Goal: Task Accomplishment & Management: Complete application form

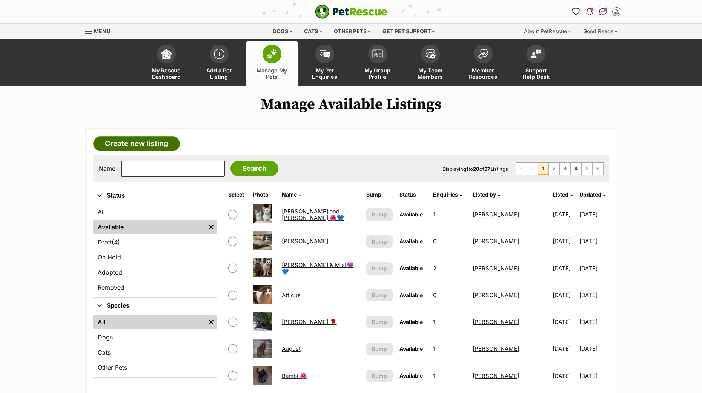
click at [138, 141] on link "Create new listing" at bounding box center [136, 143] width 87 height 15
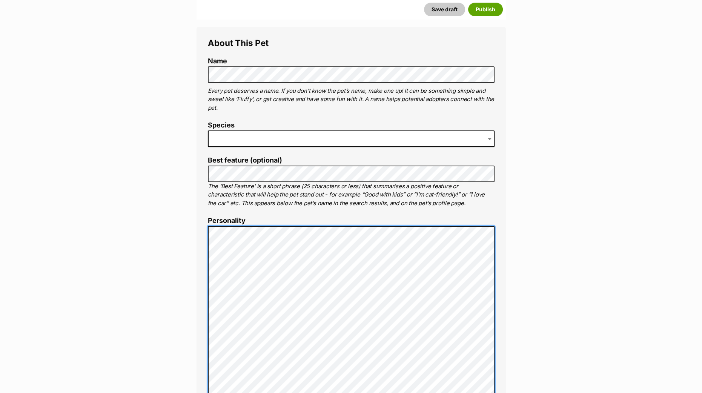
scroll to position [329, 0]
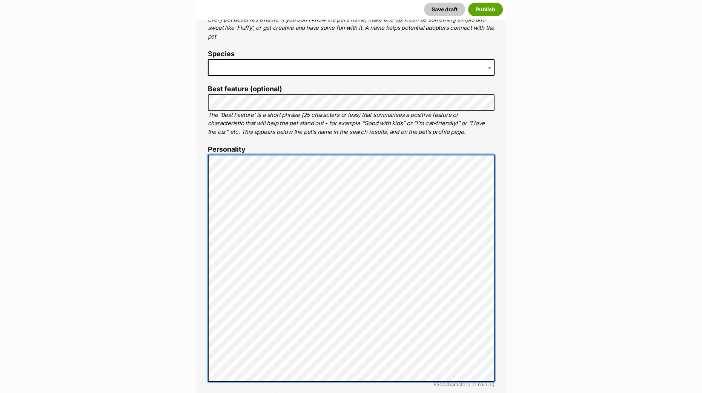
click at [206, 295] on div "About This Pet Name Henlo there, it looks like you might be using the pet name …" at bounding box center [350, 302] width 309 height 693
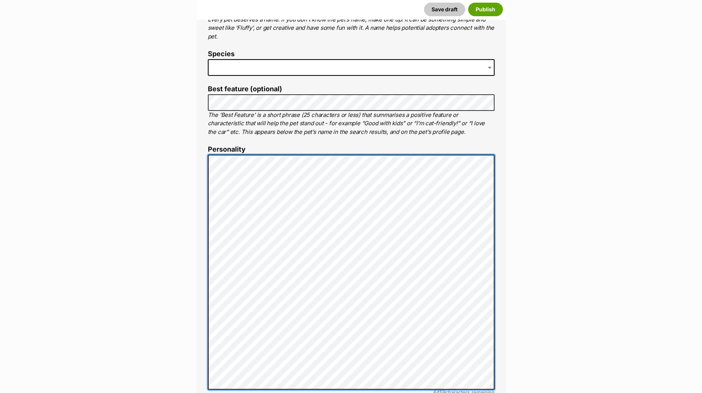
click at [200, 333] on div "About This Pet Name Henlo there, it looks like you might be using the pet name …" at bounding box center [350, 306] width 309 height 701
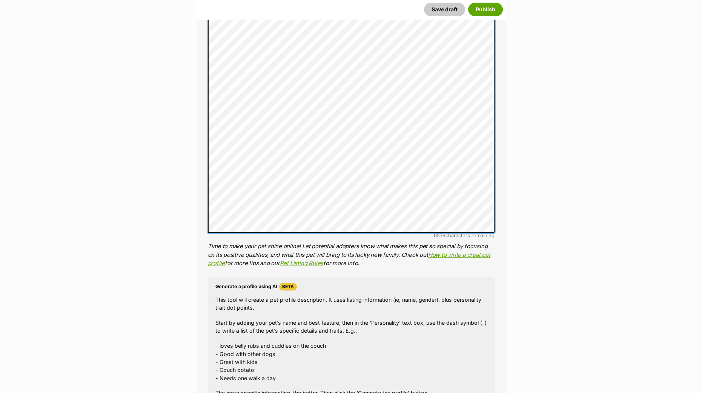
scroll to position [377, 0]
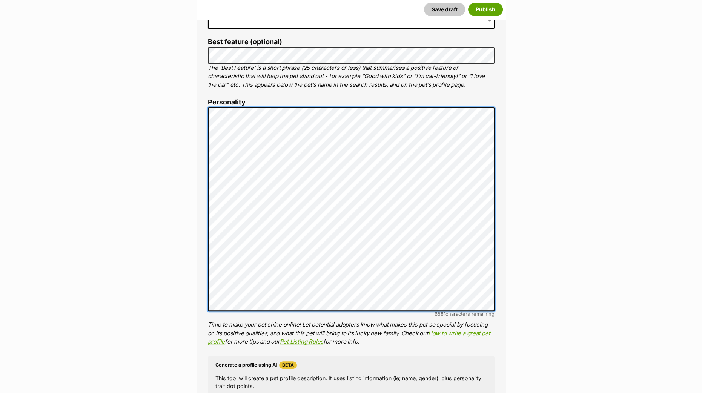
click at [196, 104] on div "About This Pet Name Henlo there, it looks like you might be using the pet name …" at bounding box center [350, 242] width 309 height 669
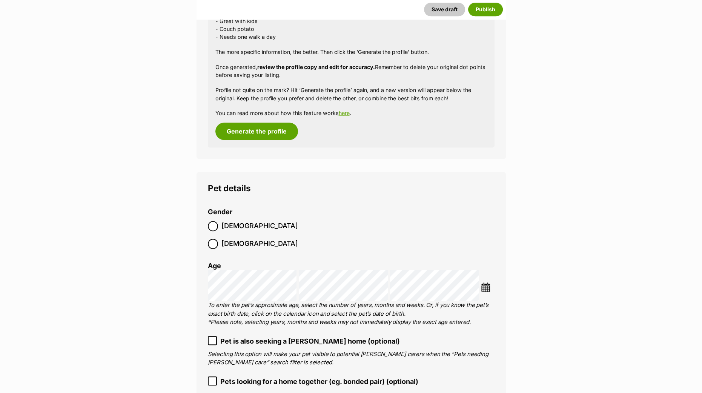
scroll to position [848, 0]
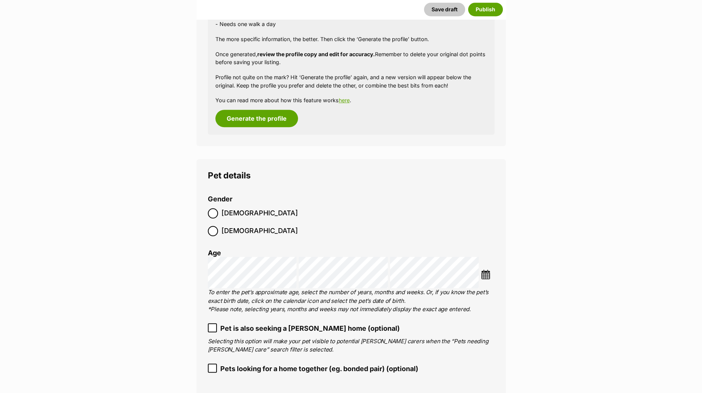
click at [218, 215] on label "[DEMOGRAPHIC_DATA]" at bounding box center [253, 213] width 90 height 10
click at [488, 270] on img at bounding box center [485, 274] width 9 height 9
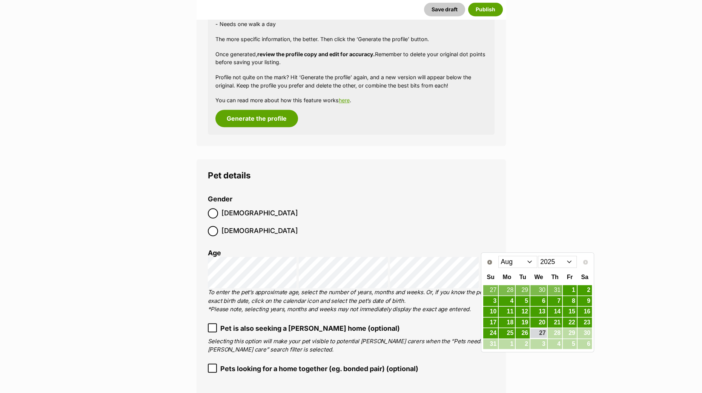
click at [528, 263] on select "Jan Feb Mar Apr May Jun Jul Aug" at bounding box center [517, 262] width 39 height 12
click at [525, 260] on select "Jan Feb Mar Apr May Jun Jul Aug" at bounding box center [517, 262] width 39 height 12
click at [547, 261] on select "2015 2016 2017 2018 2019 2020 2021 2022 2023 2024 2025" at bounding box center [557, 262] width 39 height 12
click at [526, 262] on select "Jan Feb Mar Apr May Jun Jul Aug Sep Oct Nov Dec" at bounding box center [517, 262] width 39 height 12
click at [531, 262] on select "Jan Feb Mar Apr May Jun Jul Aug Sep Oct Nov Dec" at bounding box center [517, 262] width 39 height 12
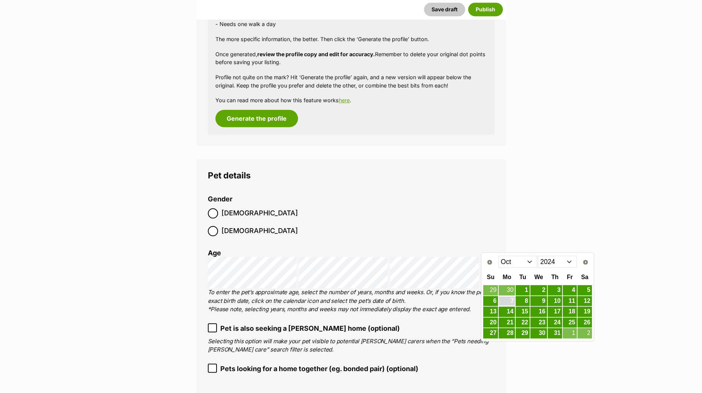
click at [513, 299] on link "7" at bounding box center [506, 300] width 16 height 9
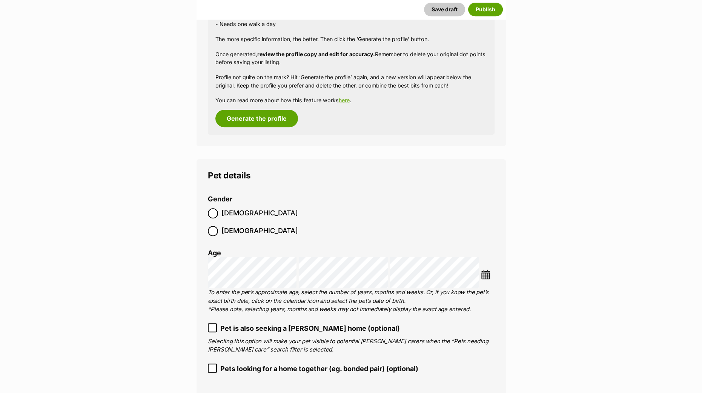
click at [322, 288] on p "To enter the pet’s approximate age, select the number of years, months and week…" at bounding box center [351, 301] width 286 height 26
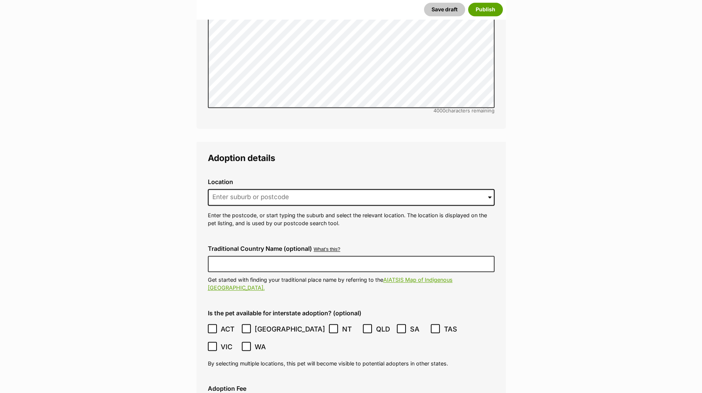
scroll to position [1507, 0]
click at [238, 188] on input at bounding box center [351, 196] width 286 height 17
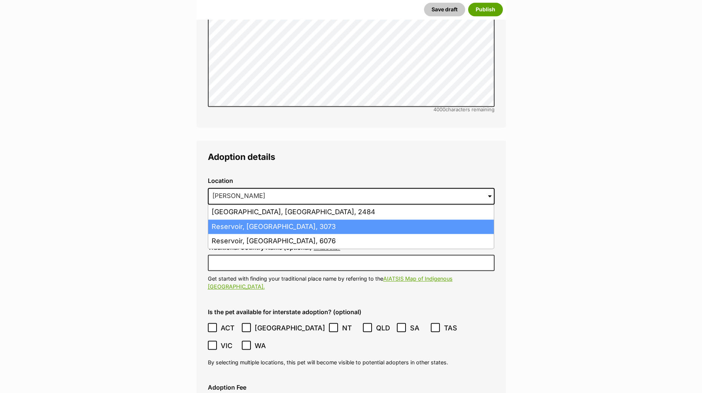
click at [228, 219] on li "Reservoir, Victoria, 3073" at bounding box center [350, 226] width 285 height 15
type input "Reservoir, Victoria, 3073"
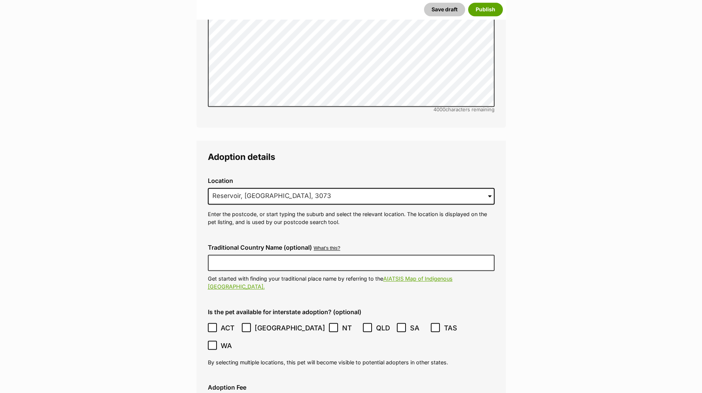
click at [155, 353] on main "New listing Listing owner Choose an owner Matleena Pukkila The owner of the pet…" at bounding box center [351, 54] width 702 height 2933
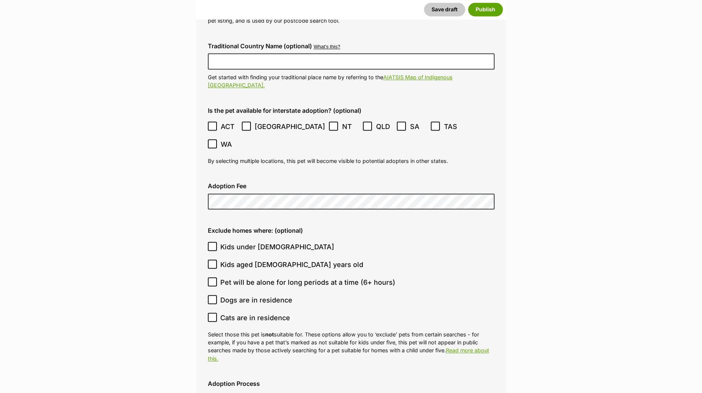
scroll to position [1743, 0]
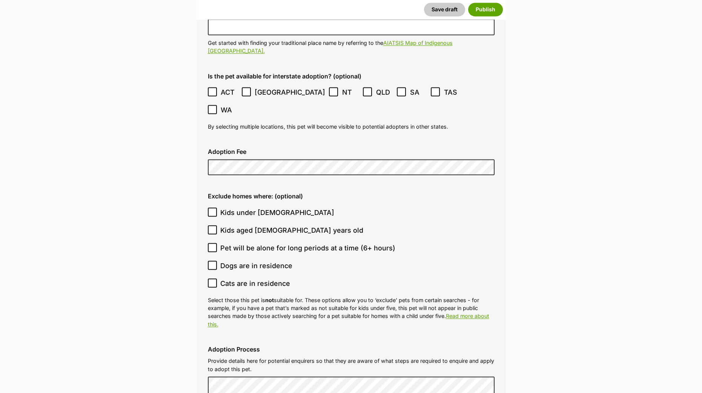
click at [214, 209] on icon at bounding box center [212, 211] width 5 height 5
click at [214, 207] on input "Kids under 5 years old" at bounding box center [212, 211] width 9 height 9
checkbox input "true"
click at [211, 225] on input "Kids aged 6-12 years old" at bounding box center [212, 229] width 9 height 9
checkbox input "true"
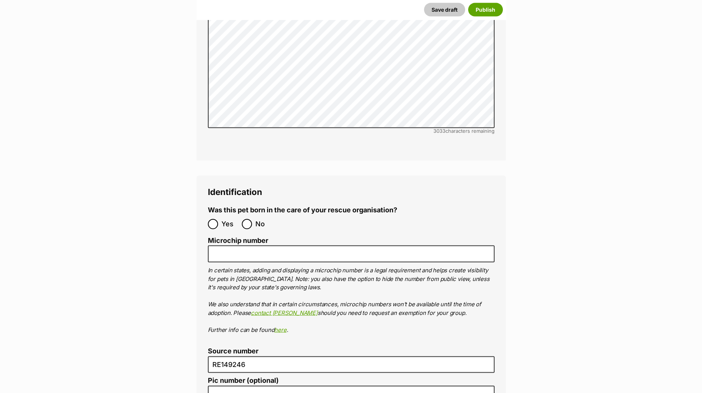
scroll to position [2214, 0]
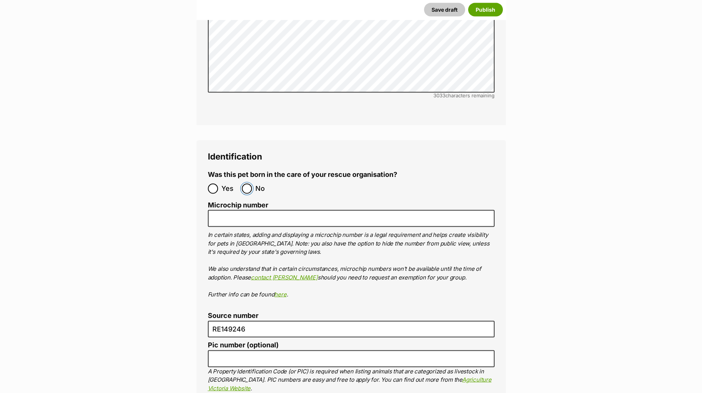
click at [247, 184] on input "No" at bounding box center [247, 189] width 10 height 10
radio input "true"
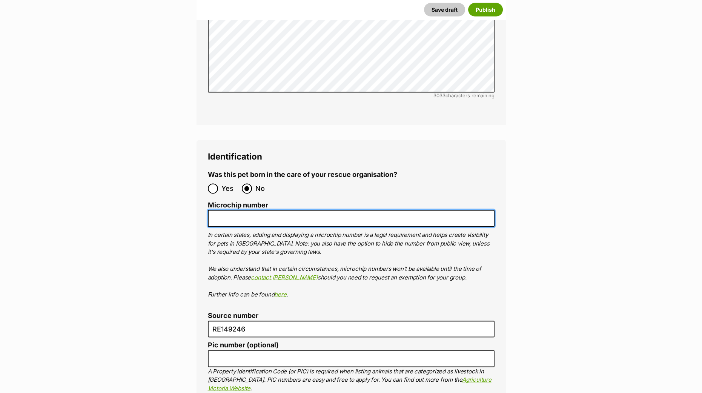
click at [224, 210] on input "Microchip number" at bounding box center [351, 218] width 286 height 17
click at [366, 210] on input "Microchip number" at bounding box center [351, 218] width 286 height 17
paste input "956000015996166"
type input "956000015996166"
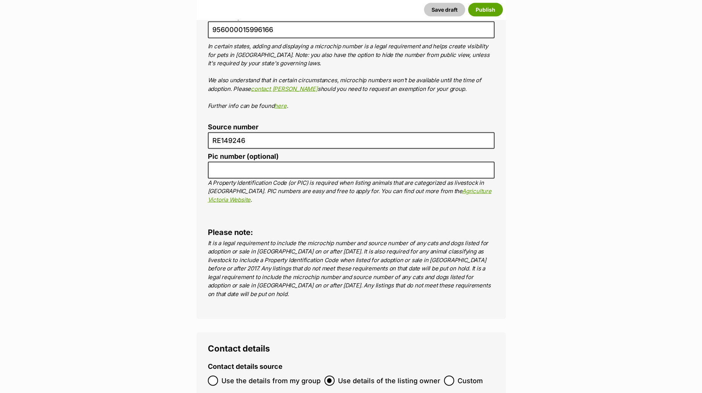
scroll to position [2544, 0]
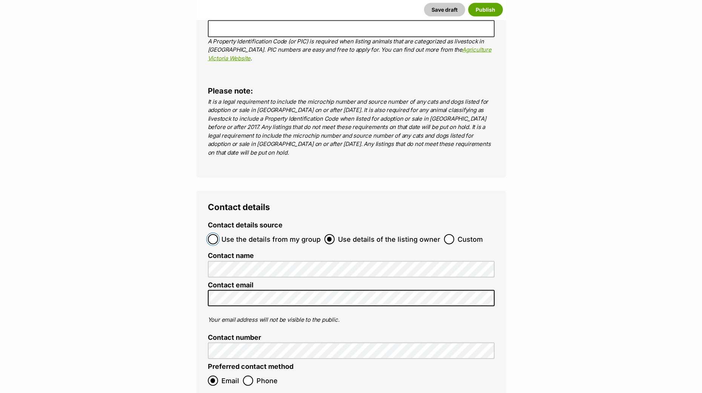
click at [211, 234] on input "Use the details from my group" at bounding box center [213, 239] width 10 height 10
radio input "true"
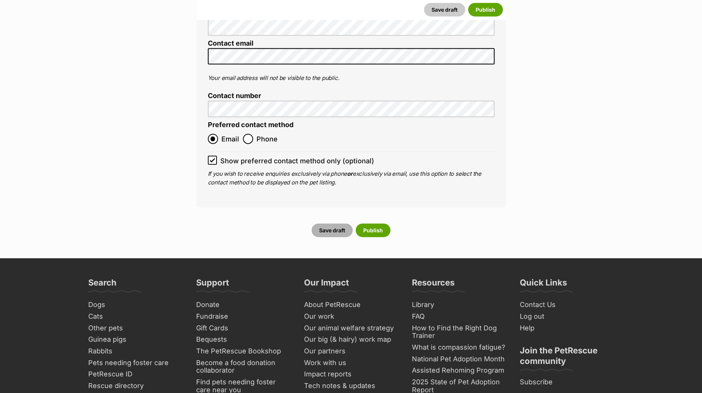
scroll to position [2874, 0]
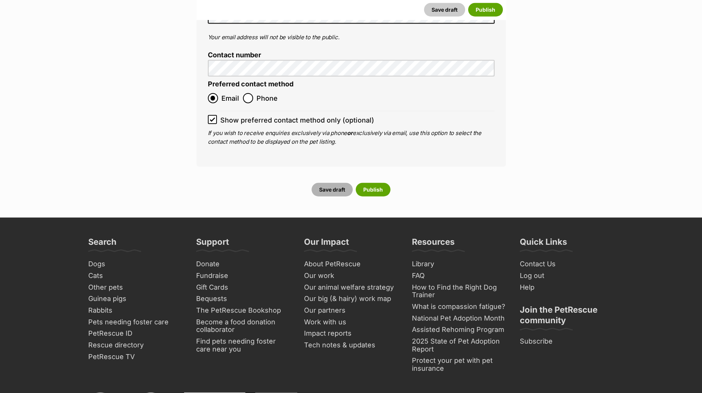
click at [328, 183] on button "Save draft" at bounding box center [331, 190] width 41 height 14
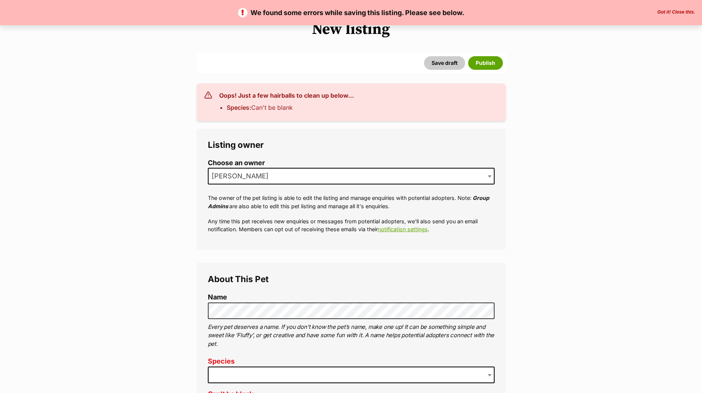
scroll to position [141, 0]
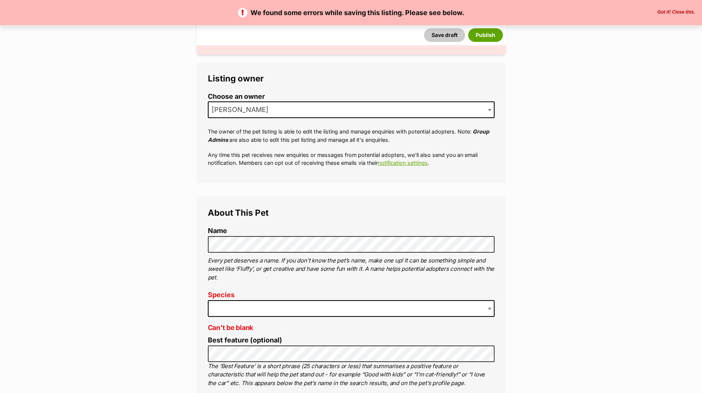
click at [239, 305] on span at bounding box center [351, 308] width 286 height 17
click at [444, 35] on button "Save draft" at bounding box center [444, 35] width 41 height 14
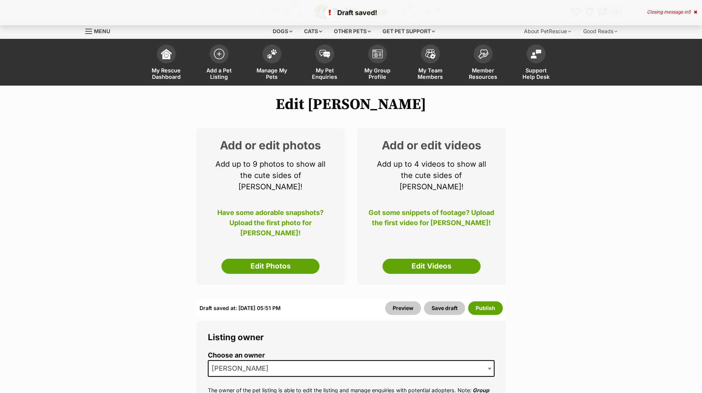
select select
click at [249, 259] on link "Edit Photos" at bounding box center [270, 266] width 98 height 15
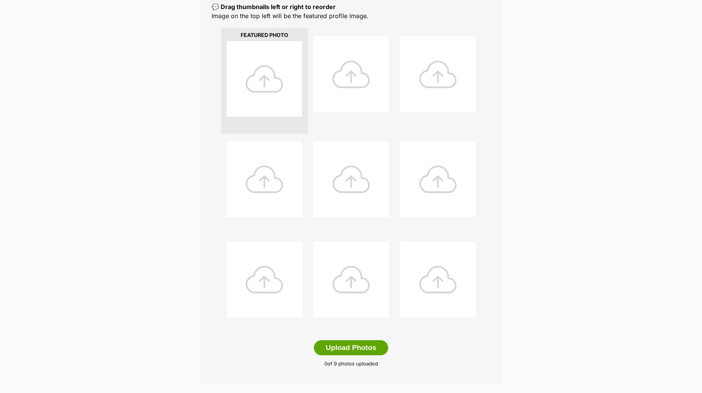
scroll to position [188, 0]
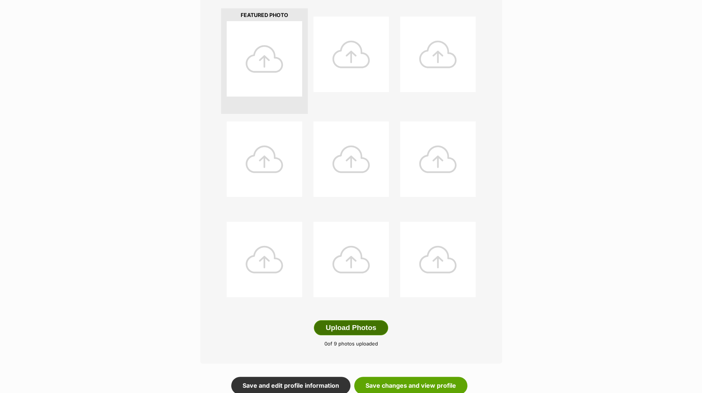
click at [362, 329] on button "Upload Photos" at bounding box center [351, 327] width 74 height 15
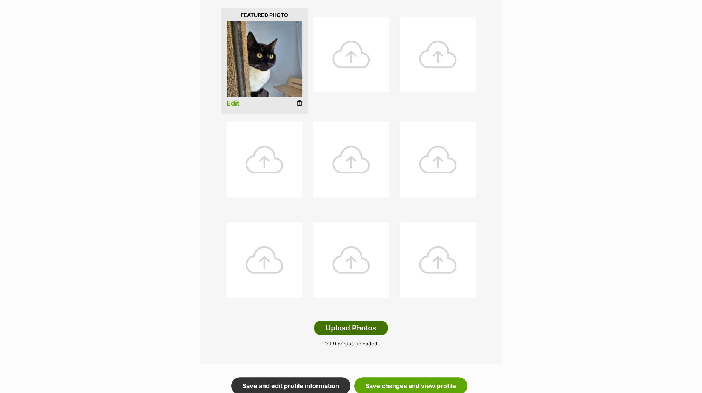
drag, startPoint x: 349, startPoint y: 326, endPoint x: 360, endPoint y: 323, distance: 10.9
click at [349, 326] on button "Upload Photos" at bounding box center [351, 327] width 74 height 15
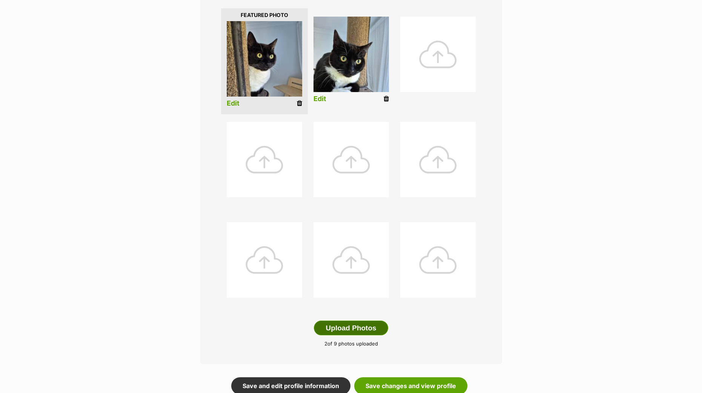
drag, startPoint x: 365, startPoint y: 331, endPoint x: 386, endPoint y: 320, distance: 24.1
click at [365, 330] on button "Upload Photos" at bounding box center [351, 327] width 74 height 15
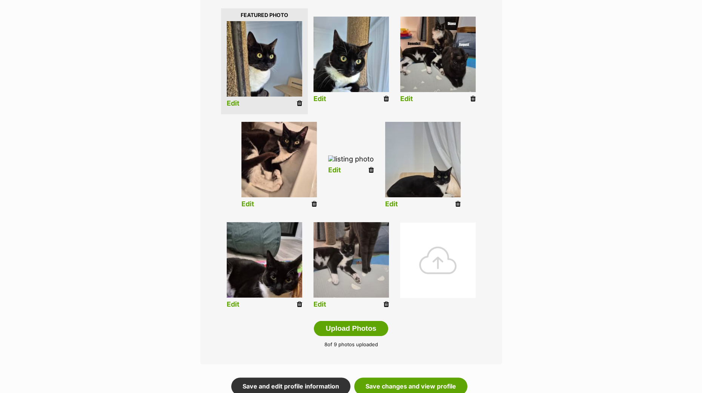
click at [235, 98] on li "Edit" at bounding box center [264, 61] width 87 height 106
click at [234, 100] on link "Edit" at bounding box center [233, 104] width 13 height 8
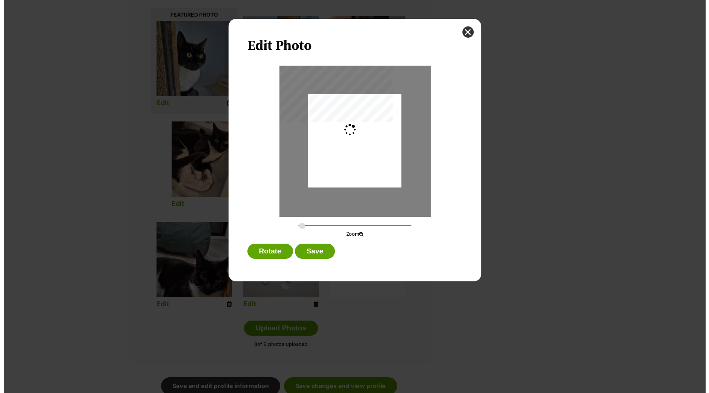
scroll to position [0, 0]
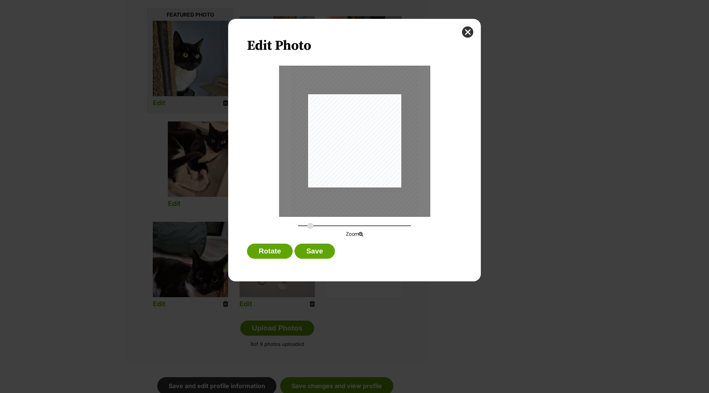
drag, startPoint x: 300, startPoint y: 227, endPoint x: 310, endPoint y: 227, distance: 9.8
type input "0.3837"
click at [310, 227] on input "Dialog Window - Close (Press escape to close)" at bounding box center [354, 225] width 113 height 7
drag, startPoint x: 345, startPoint y: 176, endPoint x: 346, endPoint y: 204, distance: 27.9
click at [346, 204] on div "Dialog Window - Close (Press escape to close)" at bounding box center [355, 169] width 130 height 173
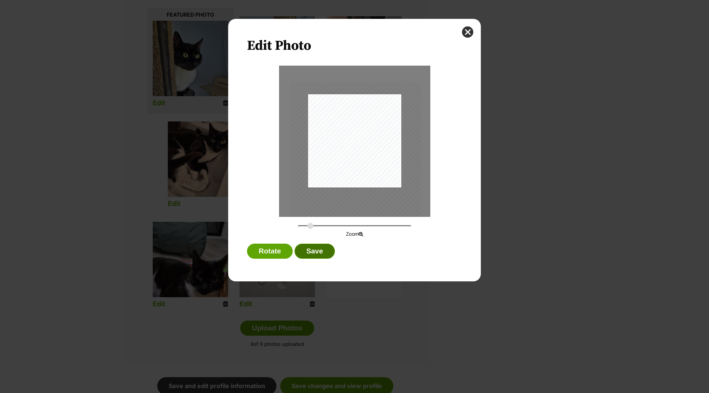
click at [322, 248] on button "Save" at bounding box center [314, 251] width 40 height 15
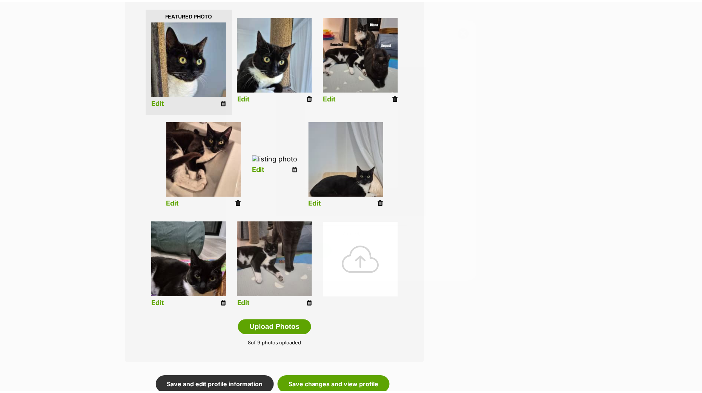
scroll to position [188, 0]
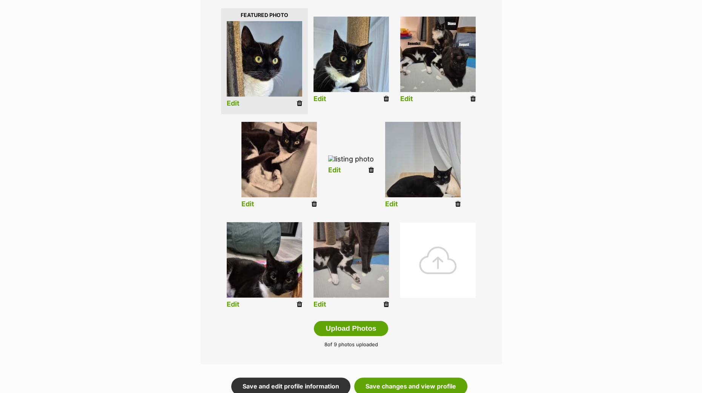
click at [324, 99] on link "Edit" at bounding box center [319, 99] width 13 height 8
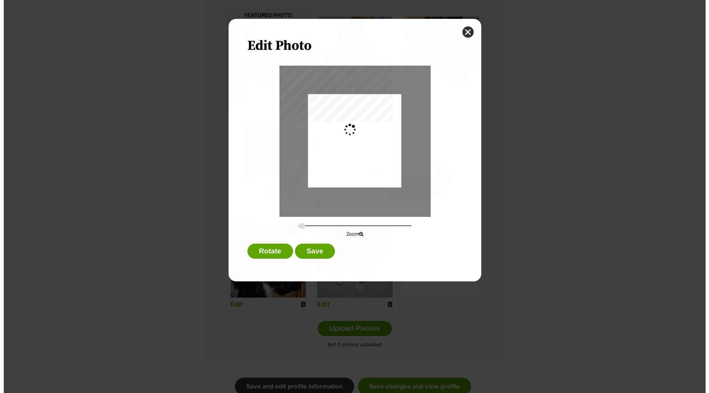
scroll to position [0, 0]
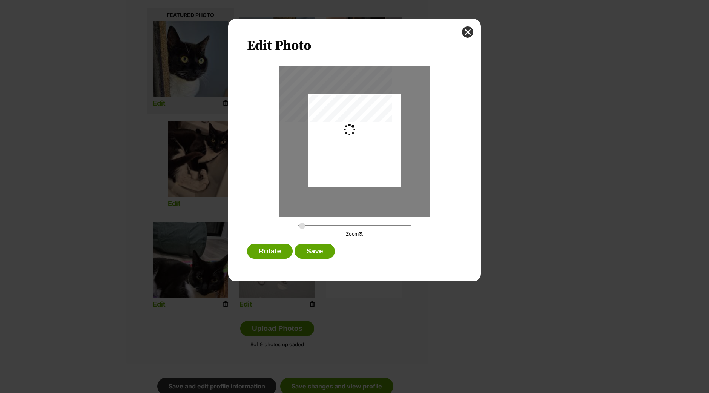
type input "0.2744"
drag, startPoint x: 355, startPoint y: 157, endPoint x: 372, endPoint y: 160, distance: 16.9
click at [372, 160] on div "Dialog Window - Close (Press escape to close)" at bounding box center [354, 144] width 93 height 124
click at [312, 248] on button "Save" at bounding box center [314, 251] width 40 height 15
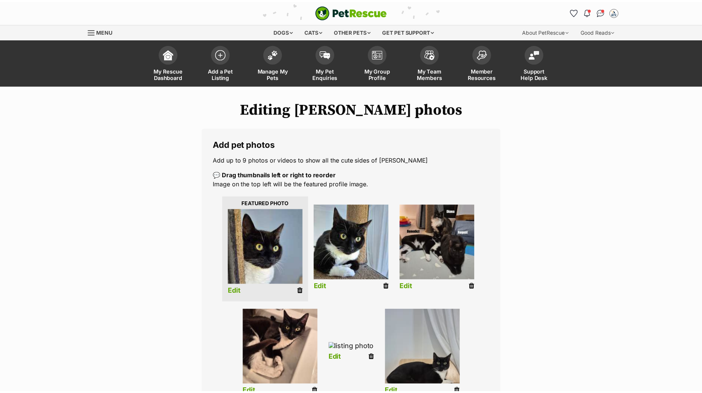
scroll to position [188, 0]
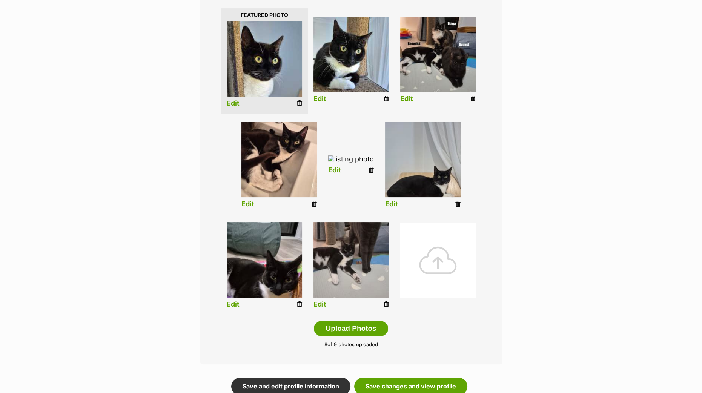
click at [401, 98] on link "Edit" at bounding box center [406, 99] width 13 height 8
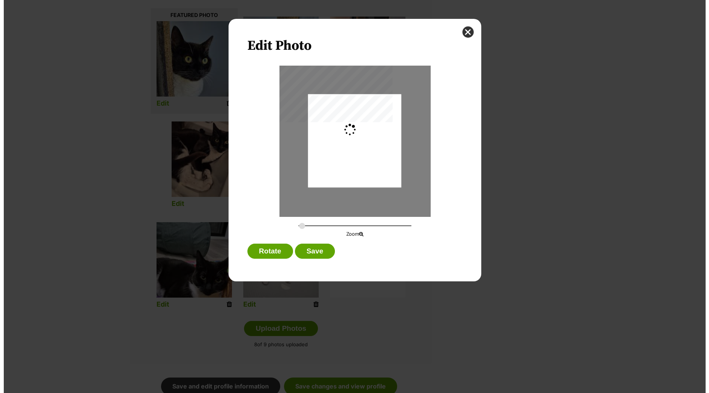
scroll to position [0, 0]
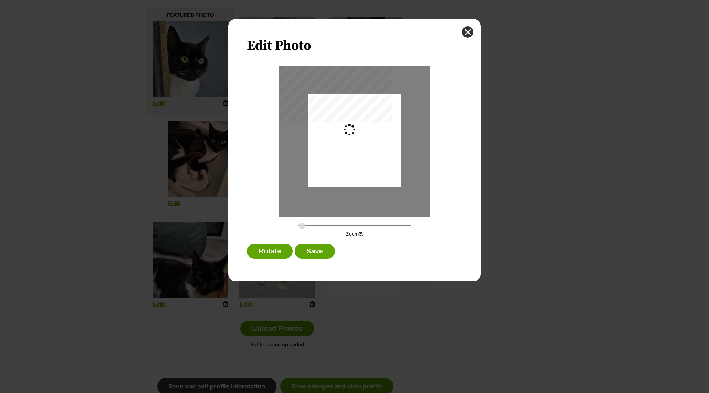
type input "0.2744"
drag, startPoint x: 379, startPoint y: 140, endPoint x: 357, endPoint y: 195, distance: 59.2
click at [379, 146] on div "Dialog Window - Close (Press escape to close)" at bounding box center [354, 140] width 93 height 93
click at [317, 247] on button "Save" at bounding box center [314, 251] width 40 height 15
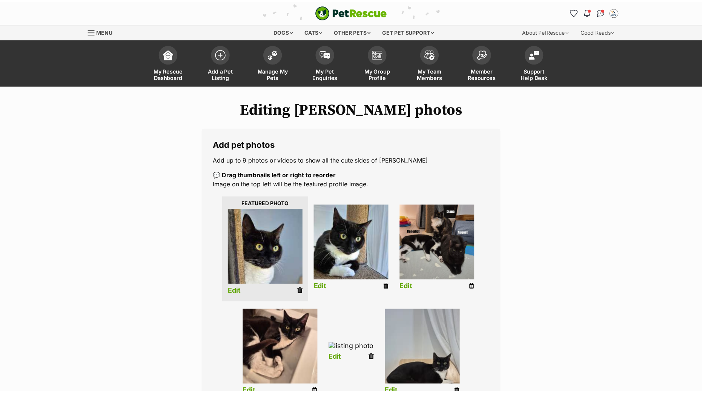
scroll to position [188, 0]
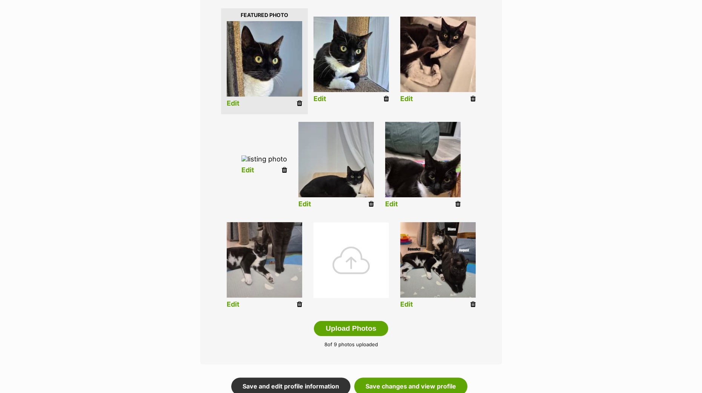
click at [241, 174] on link "Edit" at bounding box center [247, 170] width 13 height 8
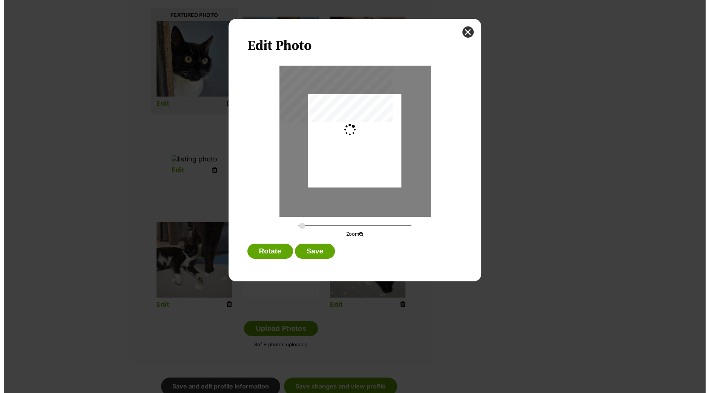
scroll to position [0, 0]
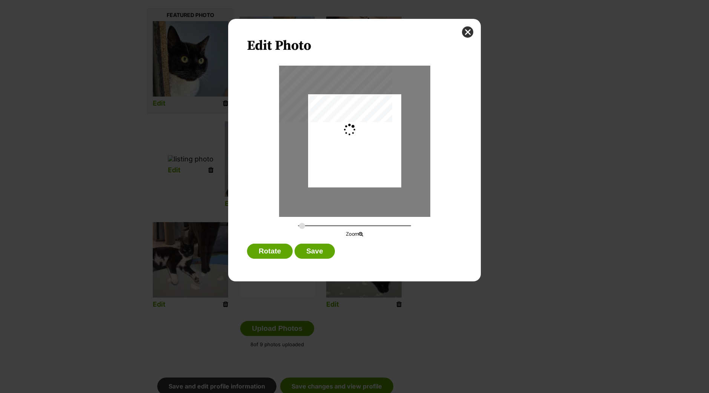
type input "0.2744"
drag, startPoint x: 337, startPoint y: 159, endPoint x: 340, endPoint y: 170, distance: 10.9
click at [339, 163] on div "Dialog Window - Close (Press escape to close)" at bounding box center [354, 144] width 93 height 124
click at [315, 250] on button "Save" at bounding box center [314, 251] width 40 height 15
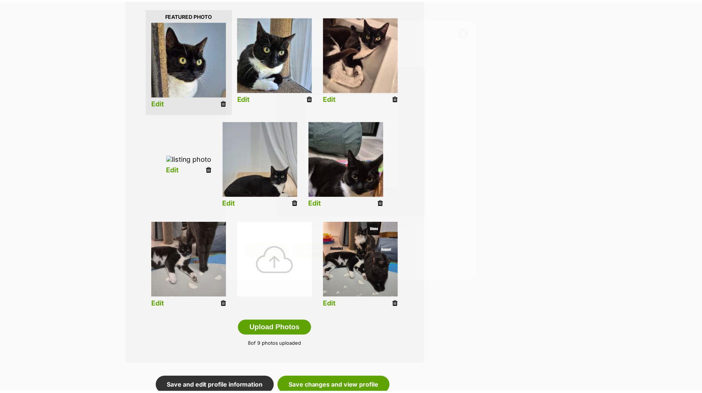
scroll to position [188, 0]
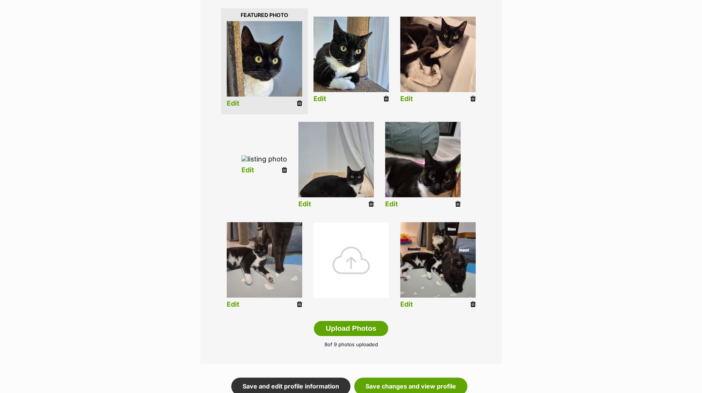
click at [293, 181] on li "Edit" at bounding box center [264, 166] width 57 height 29
click at [287, 173] on icon at bounding box center [284, 170] width 5 height 7
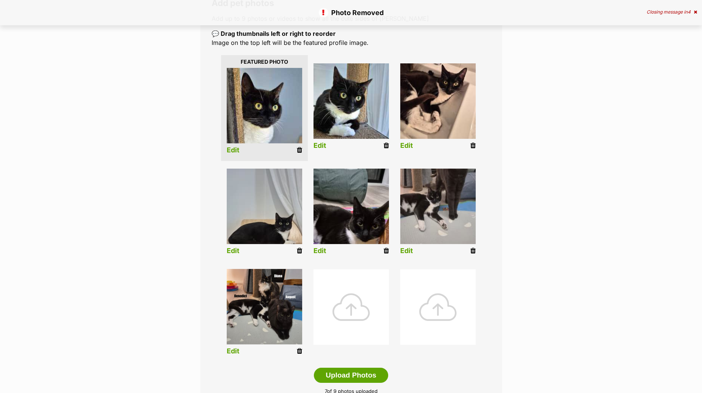
click at [233, 252] on link "Edit" at bounding box center [233, 251] width 13 height 8
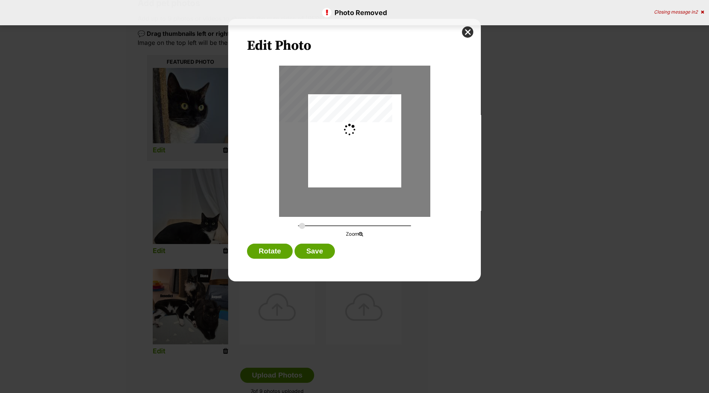
type input "0.2744"
drag, startPoint x: 349, startPoint y: 165, endPoint x: 352, endPoint y: 152, distance: 14.2
click at [352, 152] on div "Dialog Window - Close (Press escape to close)" at bounding box center [354, 141] width 151 height 151
click at [307, 248] on button "Save" at bounding box center [314, 251] width 40 height 15
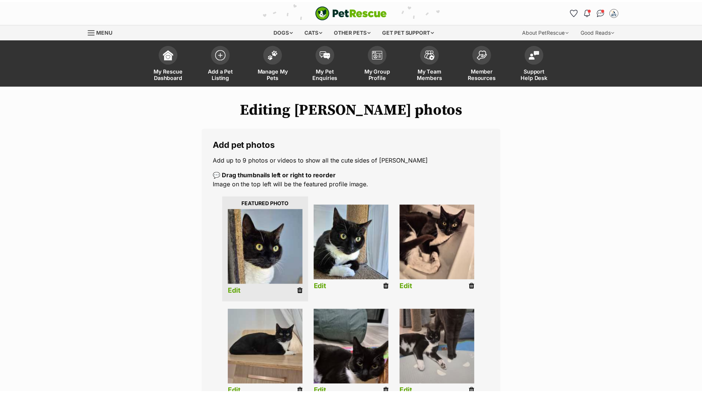
scroll to position [141, 0]
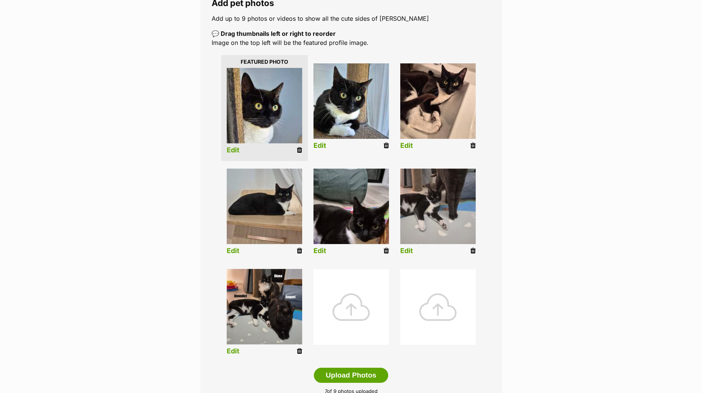
click at [232, 249] on link "Edit" at bounding box center [233, 251] width 13 height 8
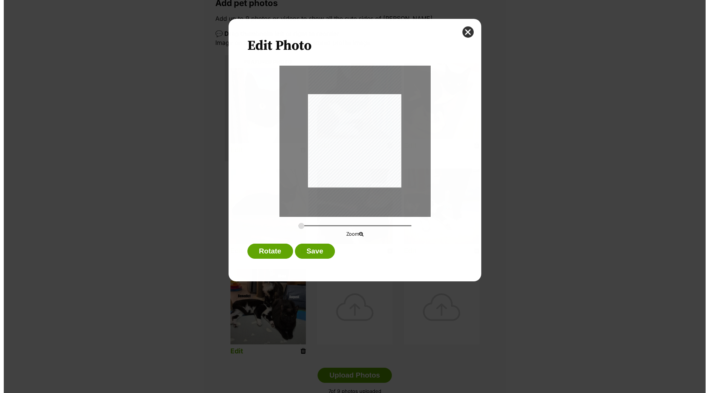
scroll to position [0, 0]
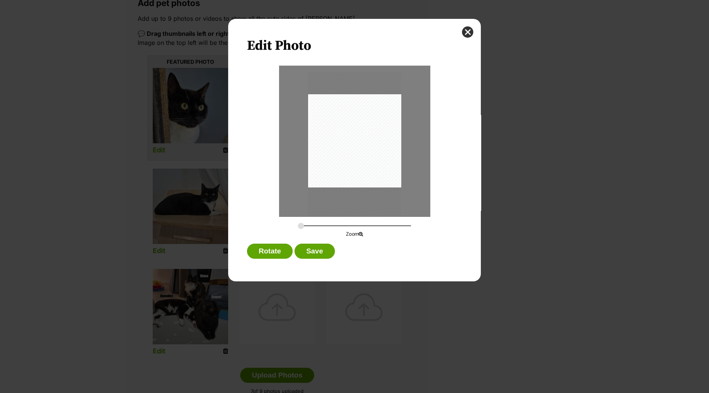
drag, startPoint x: 361, startPoint y: 162, endPoint x: 360, endPoint y: 176, distance: 14.0
click at [360, 176] on div "Dialog Window - Close (Press escape to close)" at bounding box center [354, 154] width 93 height 165
click at [309, 253] on button "Save" at bounding box center [314, 251] width 40 height 15
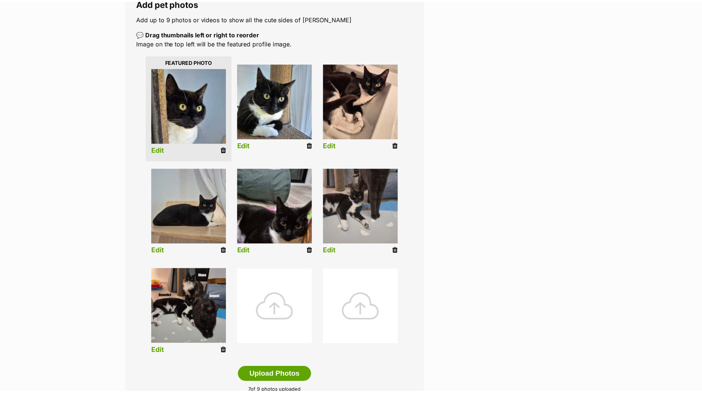
scroll to position [141, 0]
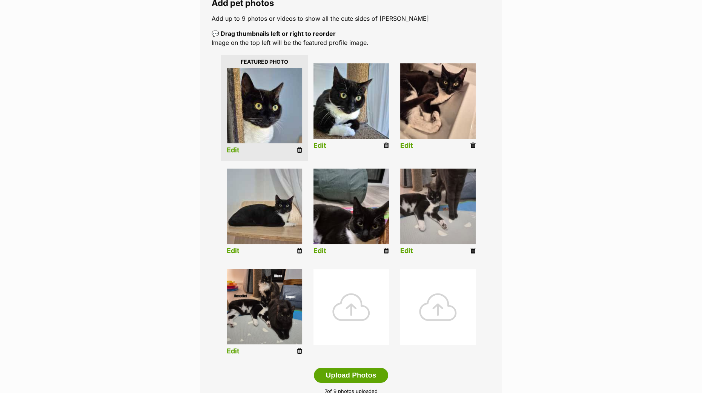
click at [319, 253] on link "Edit" at bounding box center [319, 251] width 13 height 8
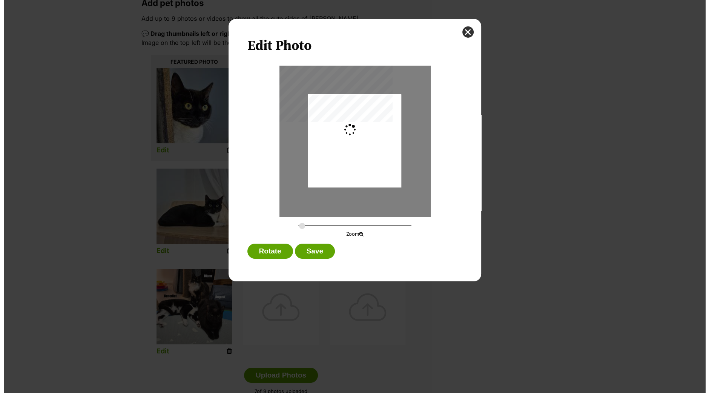
scroll to position [0, 0]
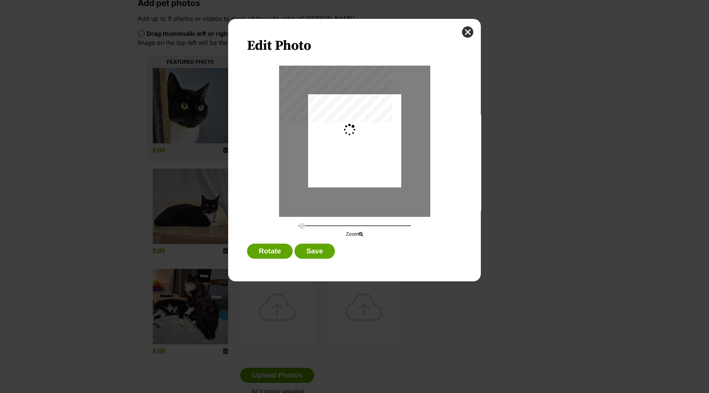
type input "0.2744"
click at [355, 168] on div "Dialog Window - Close (Press escape to close)" at bounding box center [354, 143] width 93 height 165
click at [321, 251] on button "Save" at bounding box center [314, 251] width 40 height 15
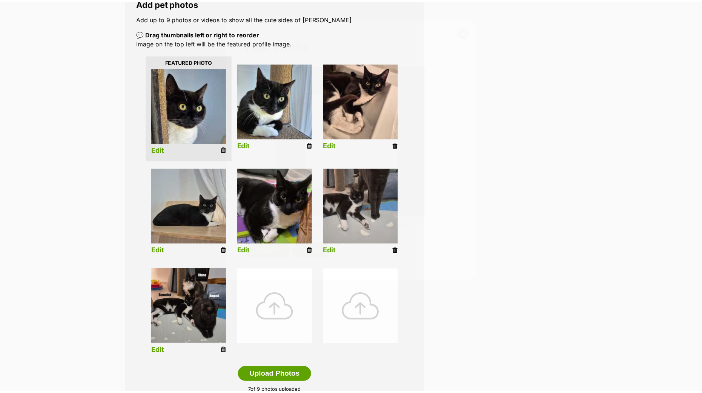
scroll to position [141, 0]
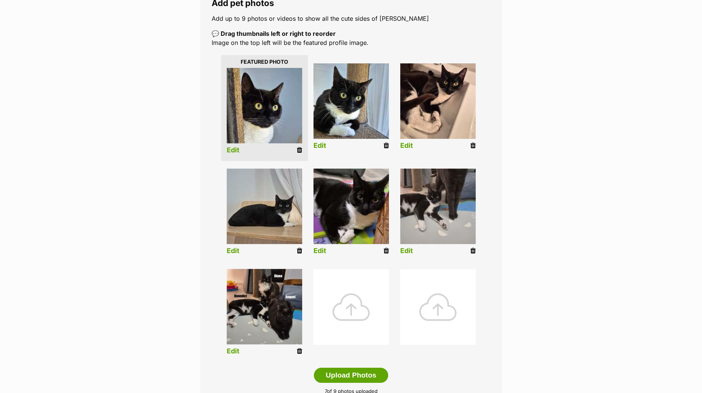
click at [403, 253] on link "Edit" at bounding box center [406, 251] width 13 height 8
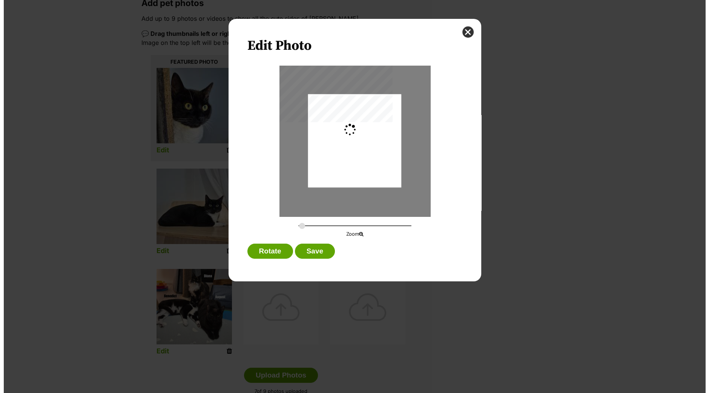
scroll to position [0, 0]
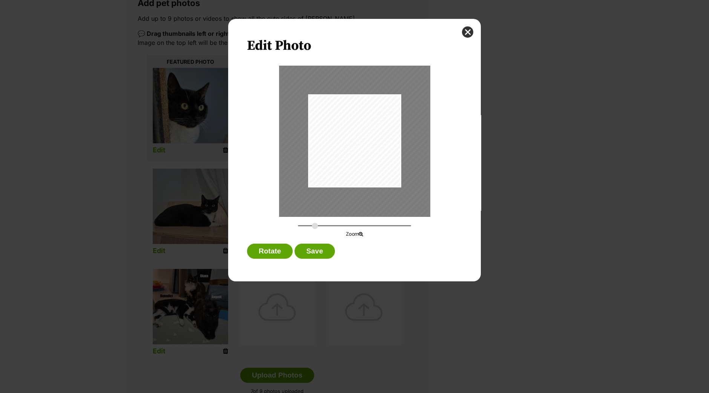
drag, startPoint x: 303, startPoint y: 227, endPoint x: 349, endPoint y: 192, distance: 57.6
type input "0.4521"
click at [316, 227] on input "Dialog Window - Close (Press escape to close)" at bounding box center [354, 225] width 113 height 7
drag, startPoint x: 352, startPoint y: 182, endPoint x: 368, endPoint y: 161, distance: 25.9
click at [368, 161] on div "Dialog Window - Close (Press escape to close)" at bounding box center [369, 120] width 153 height 273
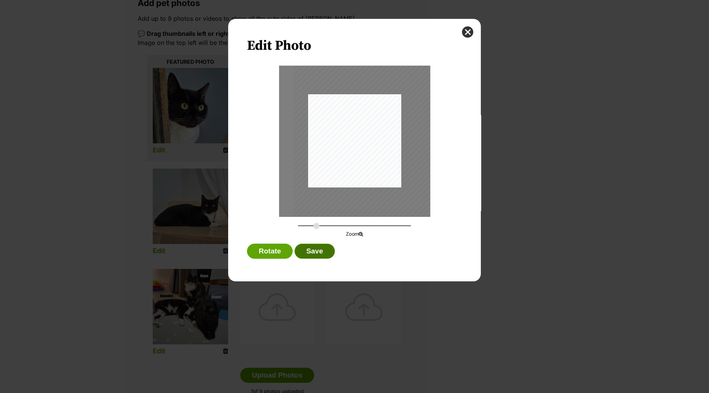
click at [325, 251] on button "Save" at bounding box center [314, 251] width 40 height 15
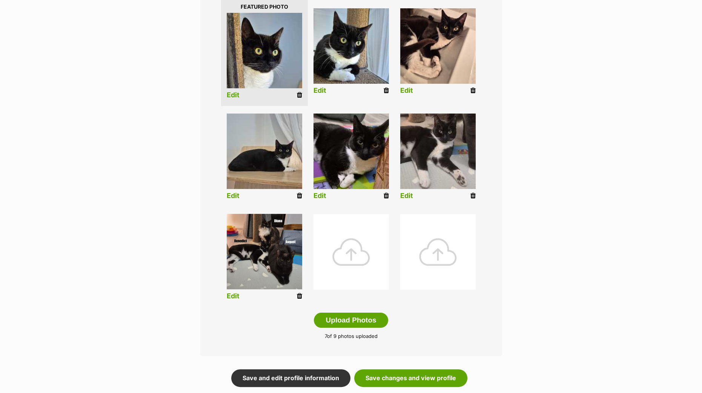
scroll to position [236, 0]
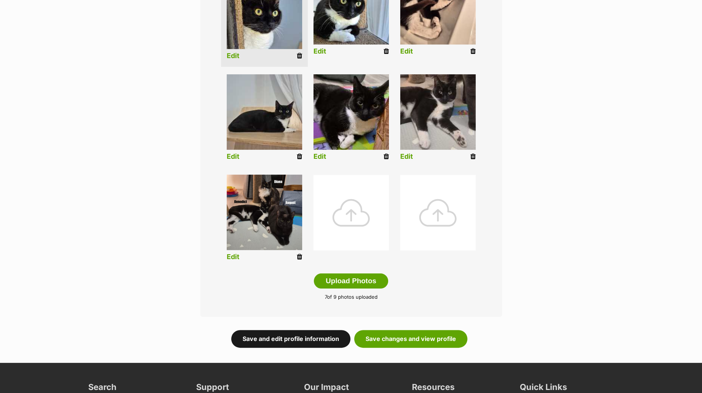
click at [309, 338] on link "Save and edit profile information" at bounding box center [290, 338] width 119 height 17
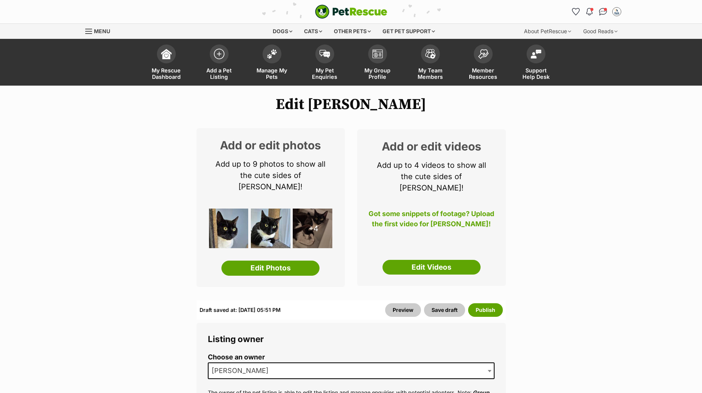
select select
click at [415, 260] on link "Edit Videos" at bounding box center [431, 267] width 98 height 15
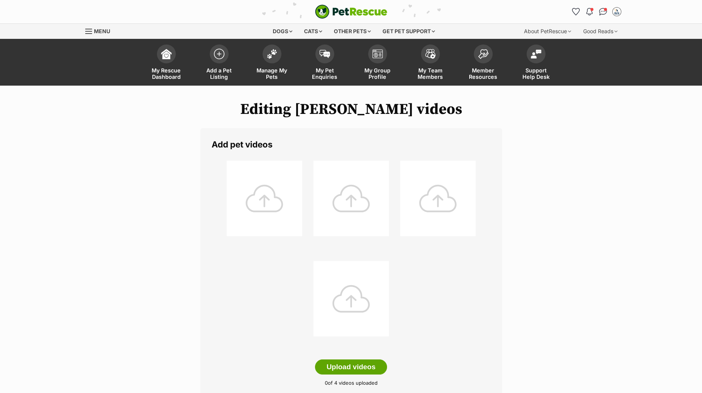
scroll to position [47, 0]
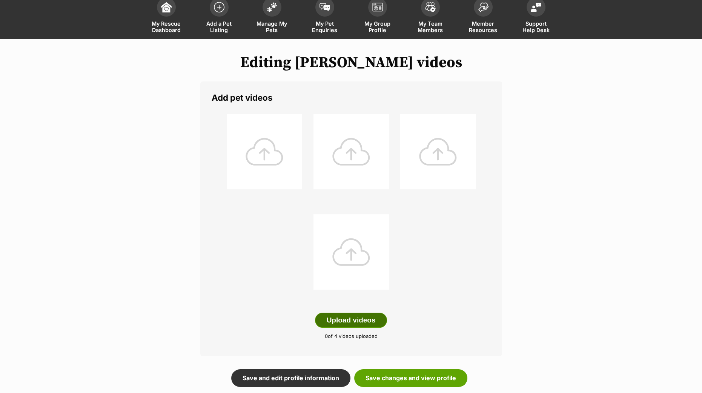
click at [348, 321] on button "Upload videos" at bounding box center [351, 319] width 72 height 15
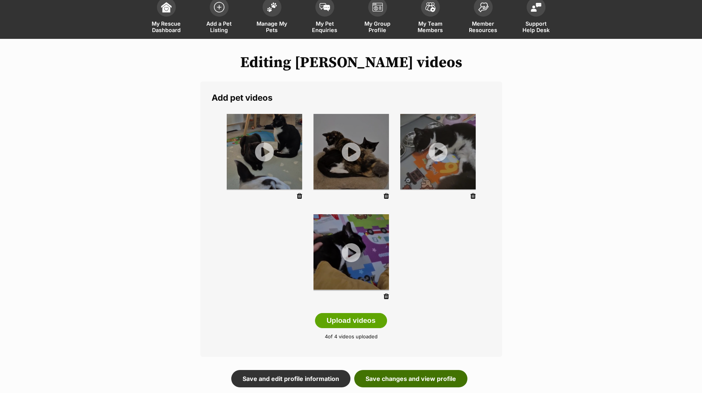
click at [419, 377] on link "Save changes and view profile" at bounding box center [410, 378] width 113 height 17
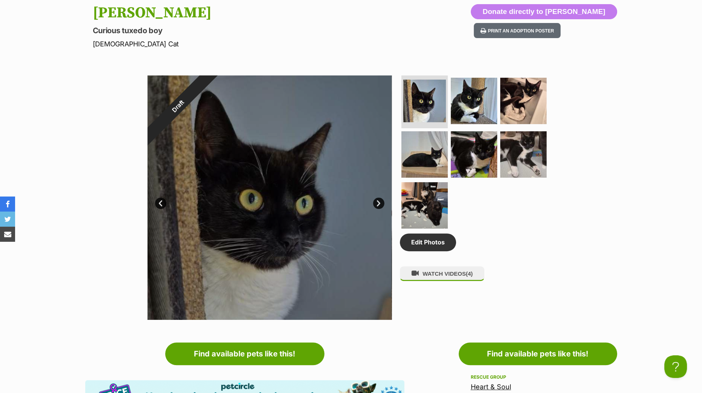
scroll to position [377, 0]
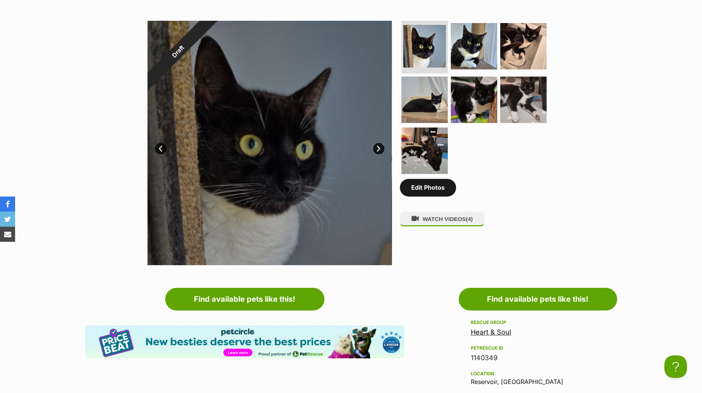
click at [445, 185] on link "Edit Photos" at bounding box center [428, 187] width 56 height 17
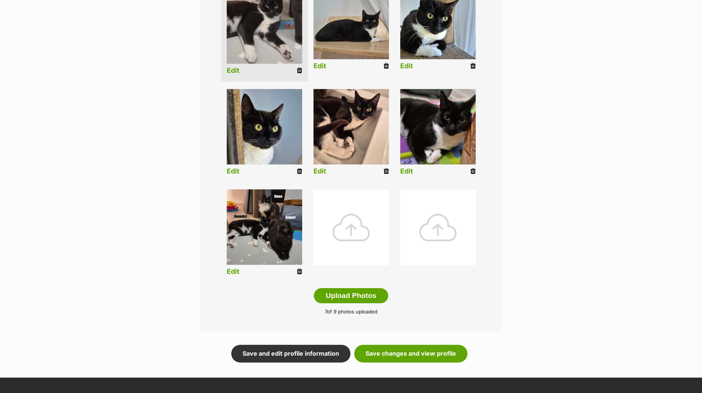
scroll to position [283, 0]
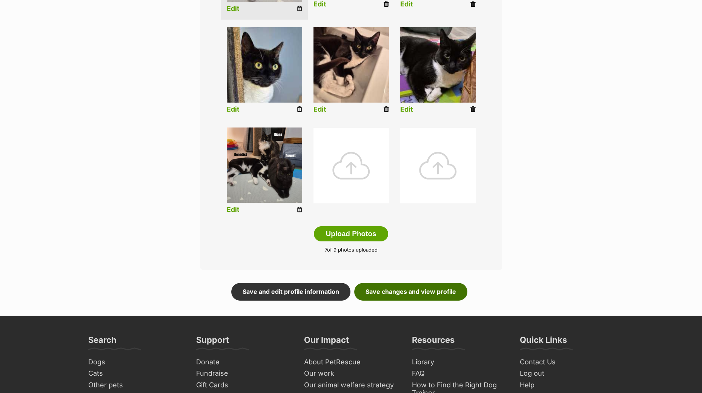
click at [395, 295] on link "Save changes and view profile" at bounding box center [410, 291] width 113 height 17
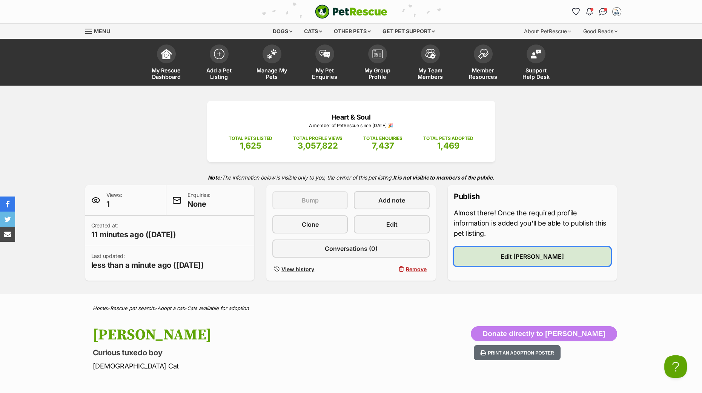
click at [518, 260] on span "Edit [PERSON_NAME]" at bounding box center [531, 256] width 63 height 9
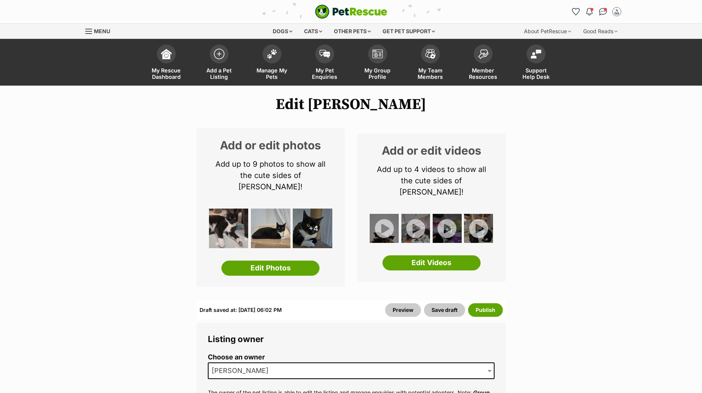
select select
click at [490, 303] on button "Publish" at bounding box center [485, 310] width 35 height 14
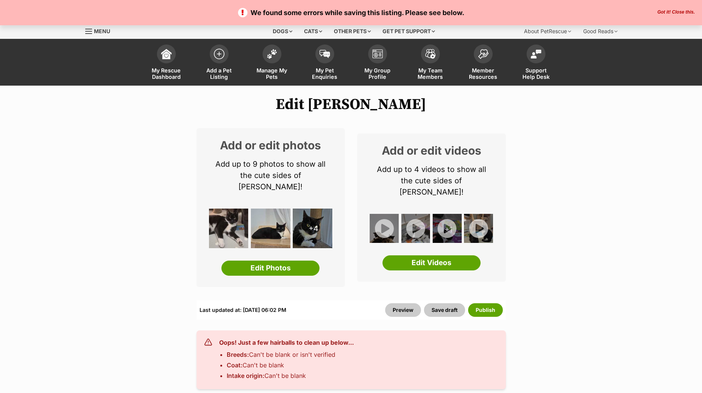
select select
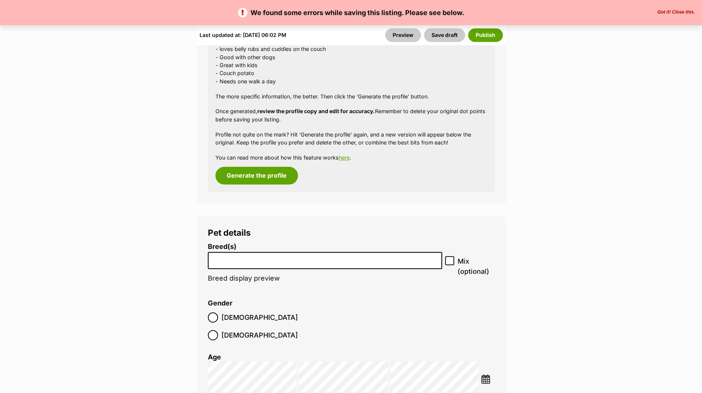
scroll to position [1178, 0]
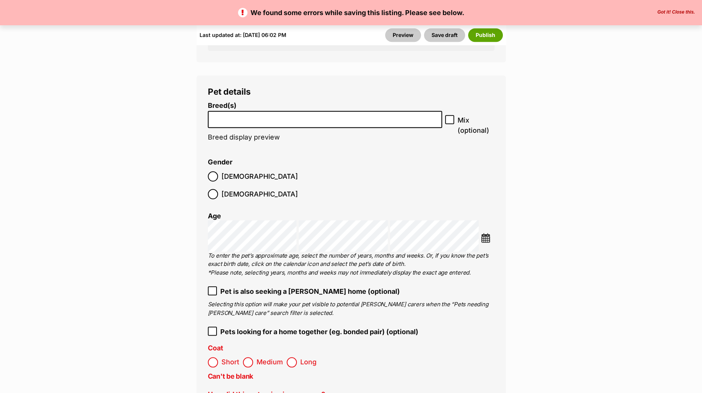
drag, startPoint x: 297, startPoint y: 90, endPoint x: 296, endPoint y: 95, distance: 5.0
click at [296, 102] on label "Breed(s)" at bounding box center [325, 106] width 234 height 8
click at [208, 111] on select "Abyssinian American Bobtail American Curl American Shorthair American Wirehair …" at bounding box center [208, 111] width 0 height 0
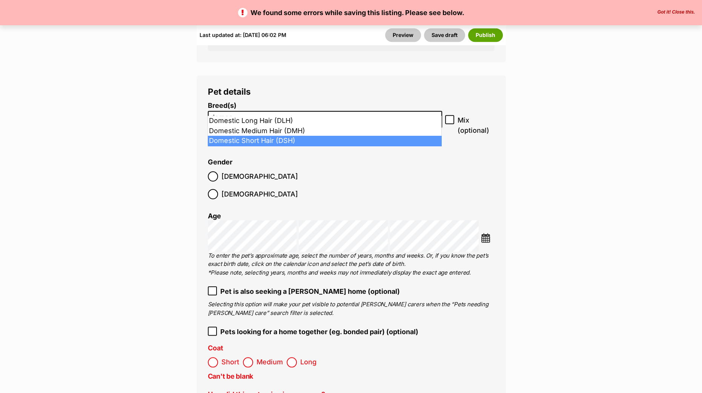
type input "domes"
select select "252102"
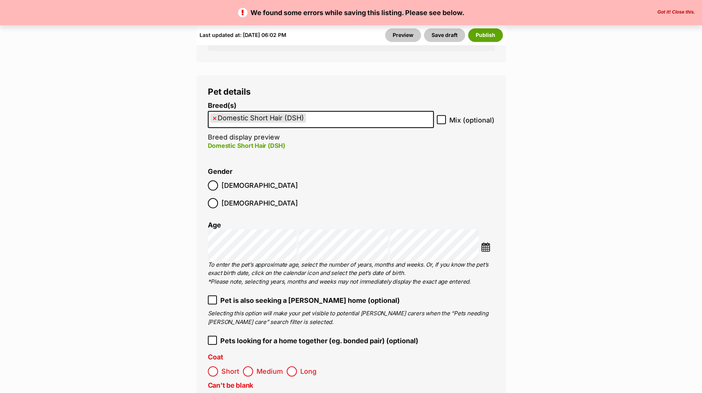
click at [344, 176] on ol "Male Female" at bounding box center [279, 193] width 143 height 35
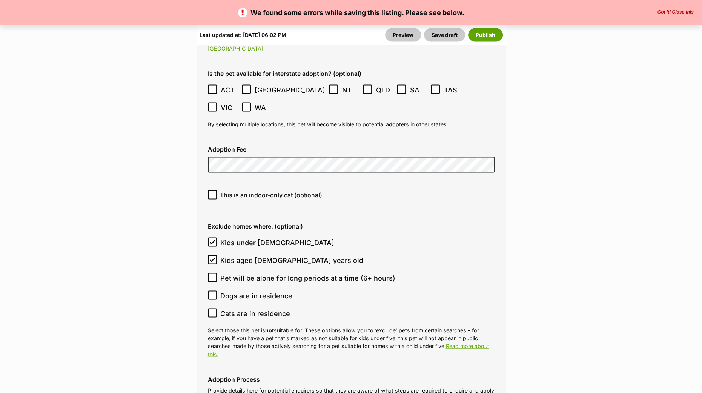
scroll to position [2262, 0]
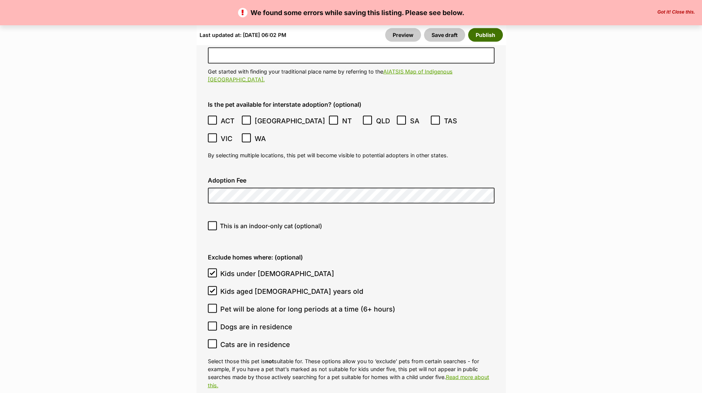
click at [489, 34] on button "Publish" at bounding box center [485, 35] width 35 height 14
